Goal: Transaction & Acquisition: Purchase product/service

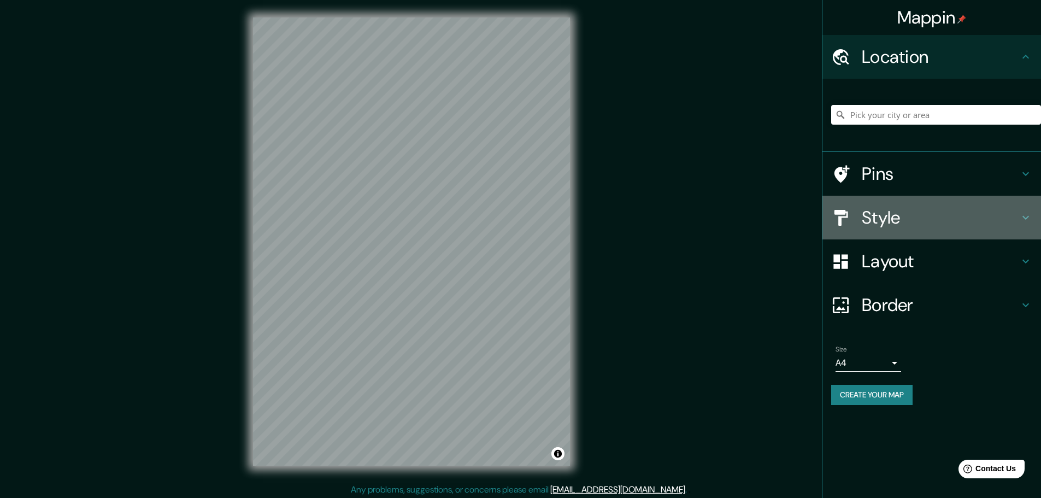
click at [963, 214] on h4 "Style" at bounding box center [940, 218] width 157 height 22
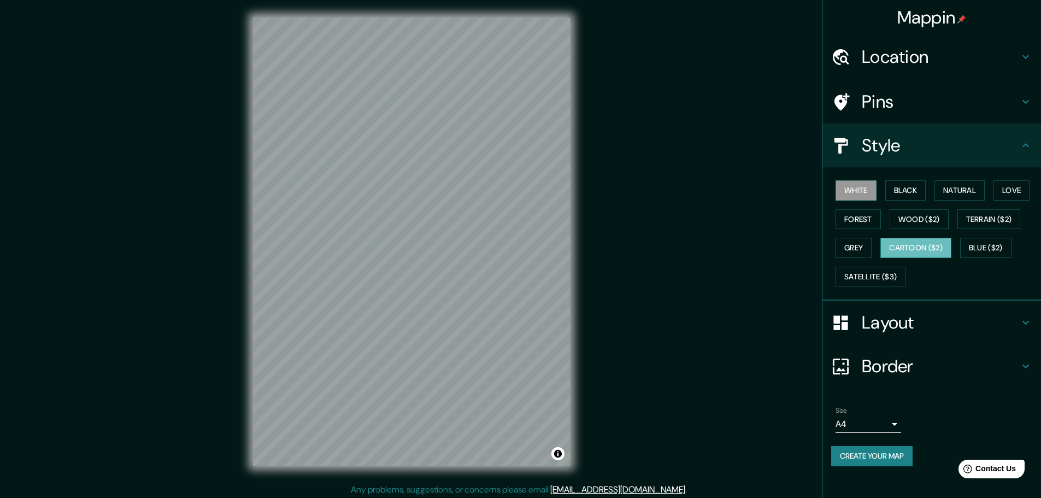
click at [929, 243] on button "Cartoon ($2)" at bounding box center [915, 248] width 71 height 20
click at [849, 243] on button "Grey" at bounding box center [854, 248] width 36 height 20
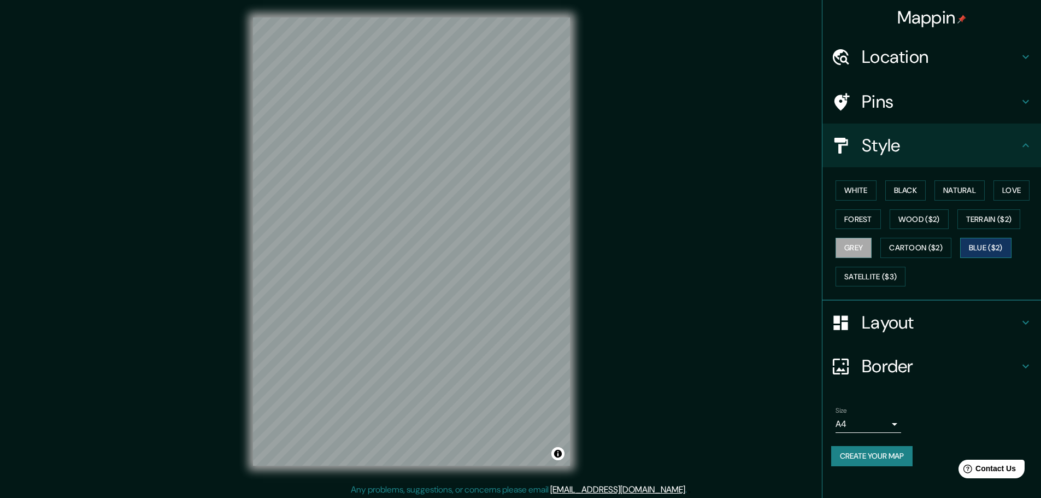
click at [992, 245] on button "Blue ($2)" at bounding box center [985, 248] width 51 height 20
click at [856, 245] on button "Grey" at bounding box center [854, 248] width 36 height 20
click at [871, 457] on button "Create your map" at bounding box center [871, 456] width 81 height 20
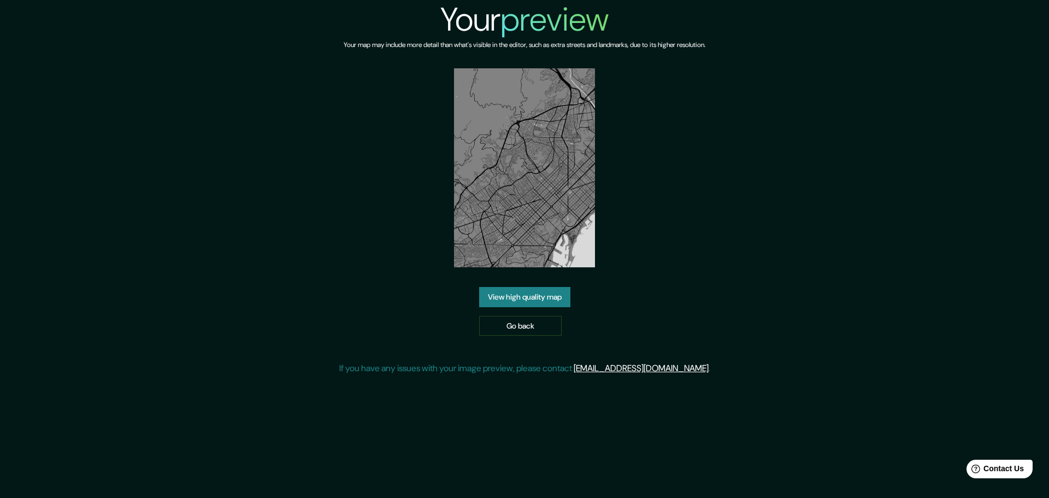
click at [545, 298] on link "View high quality map" at bounding box center [524, 297] width 91 height 20
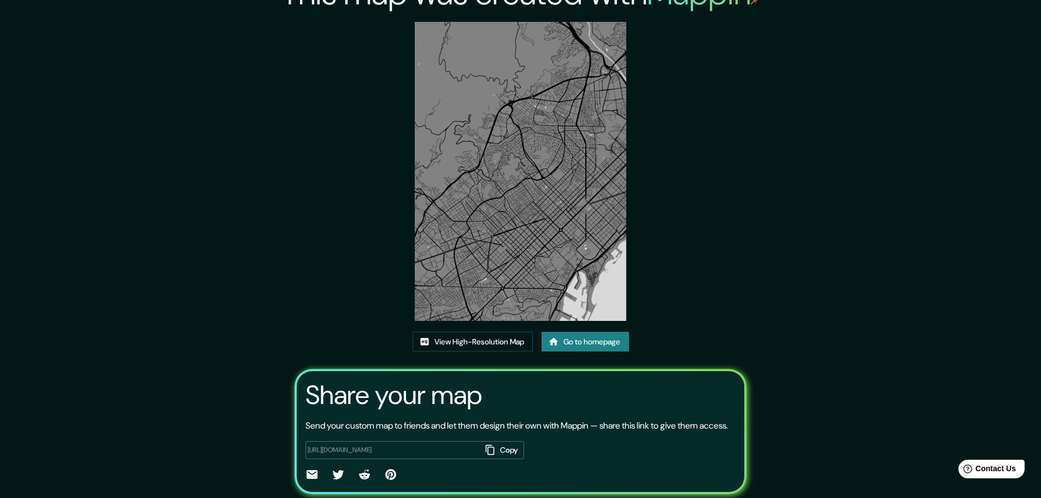
scroll to position [55, 0]
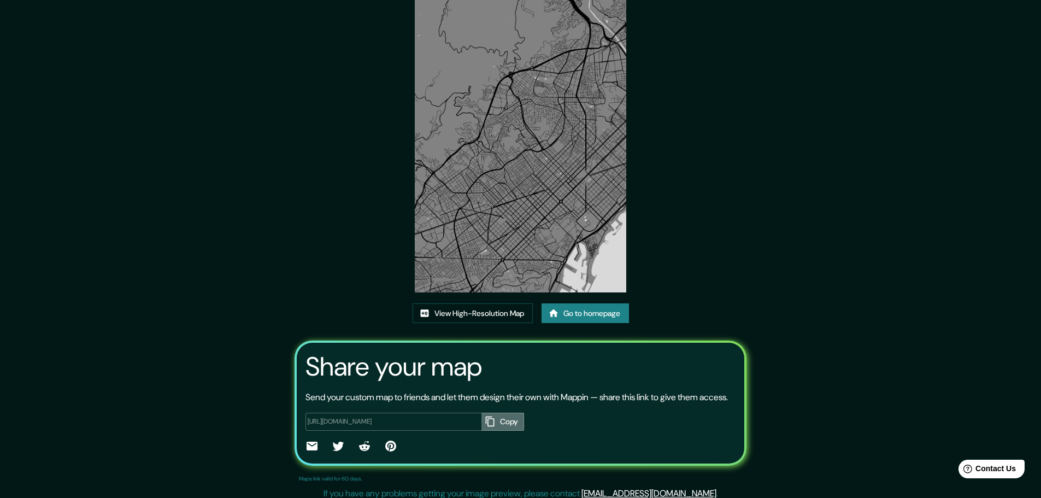
click at [504, 431] on button "Copy" at bounding box center [502, 422] width 43 height 18
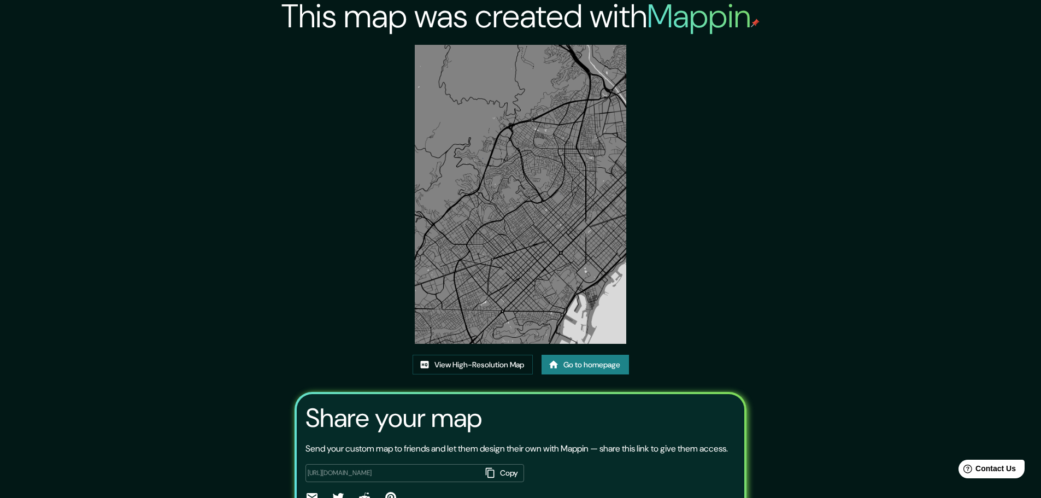
scroll to position [0, 0]
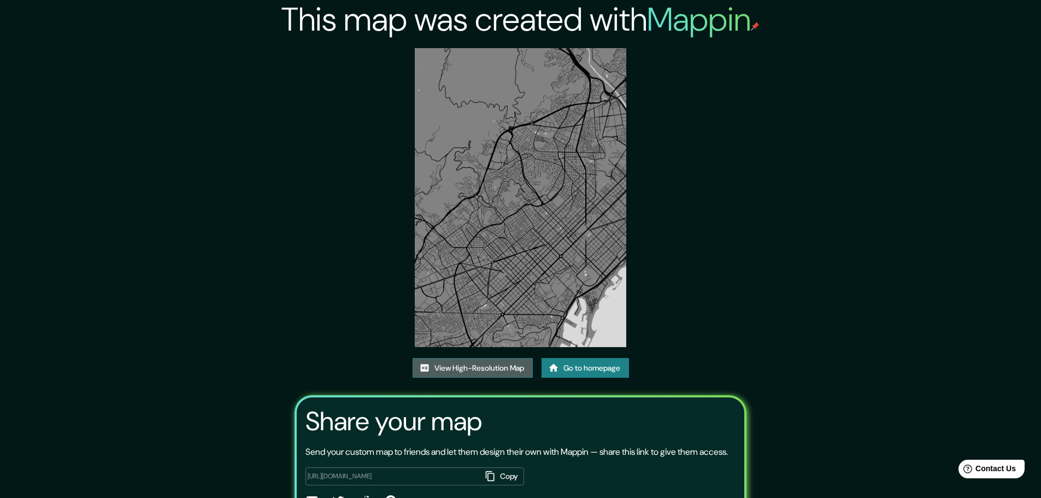
click at [523, 367] on link "View High-Resolution Map" at bounding box center [473, 368] width 120 height 20
